Goal: Find contact information: Find contact information

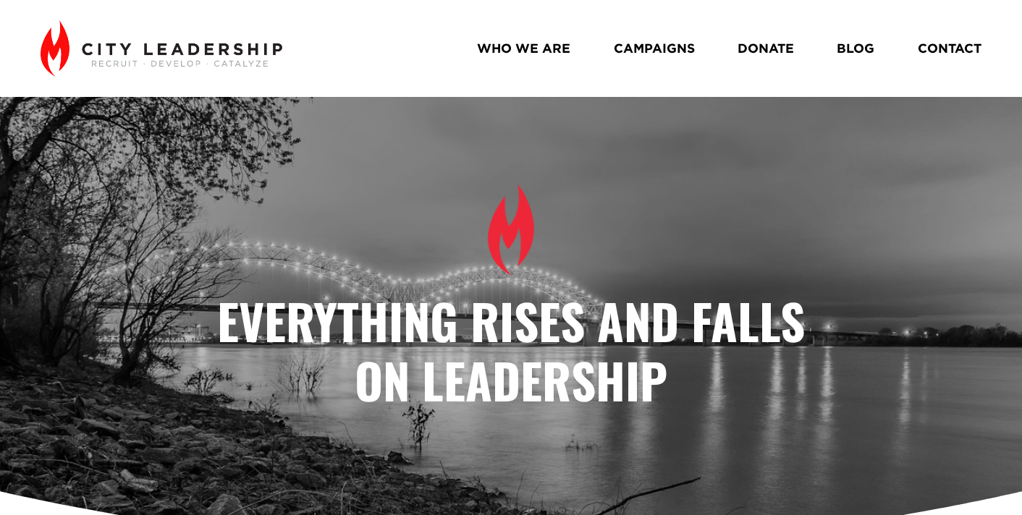
click at [949, 48] on link "CONTACT" at bounding box center [950, 48] width 64 height 25
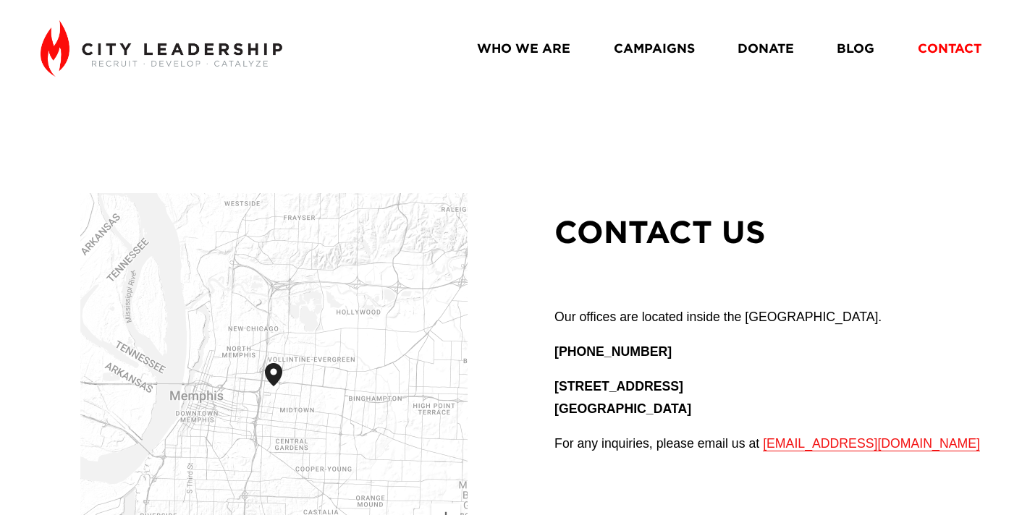
click at [543, 50] on link "WHO WE ARE" at bounding box center [523, 48] width 93 height 25
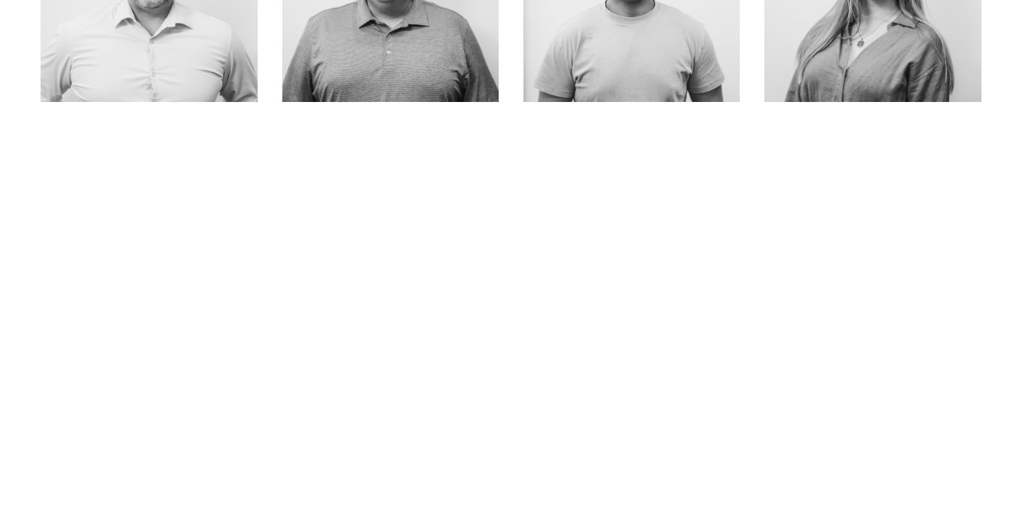
scroll to position [701, 0]
